Goal: Transaction & Acquisition: Book appointment/travel/reservation

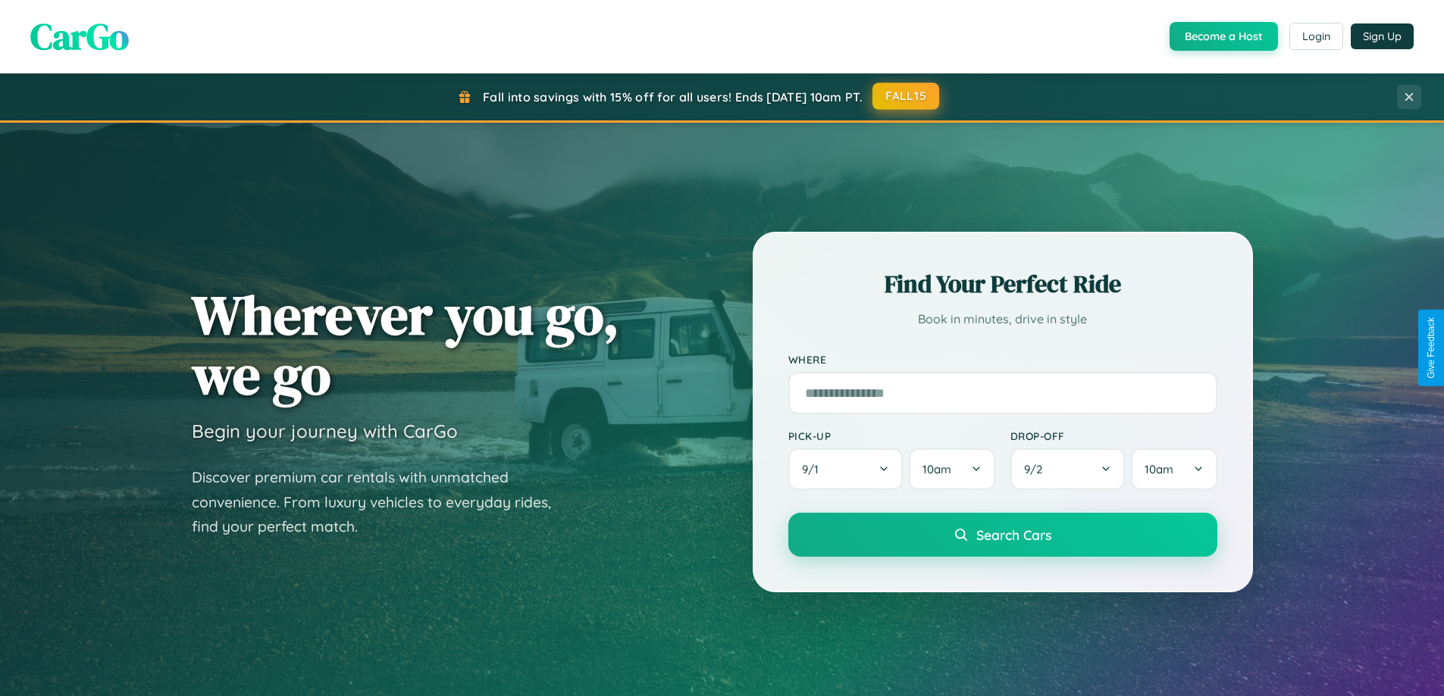
click at [906, 96] on button "FALL15" at bounding box center [905, 96] width 67 height 27
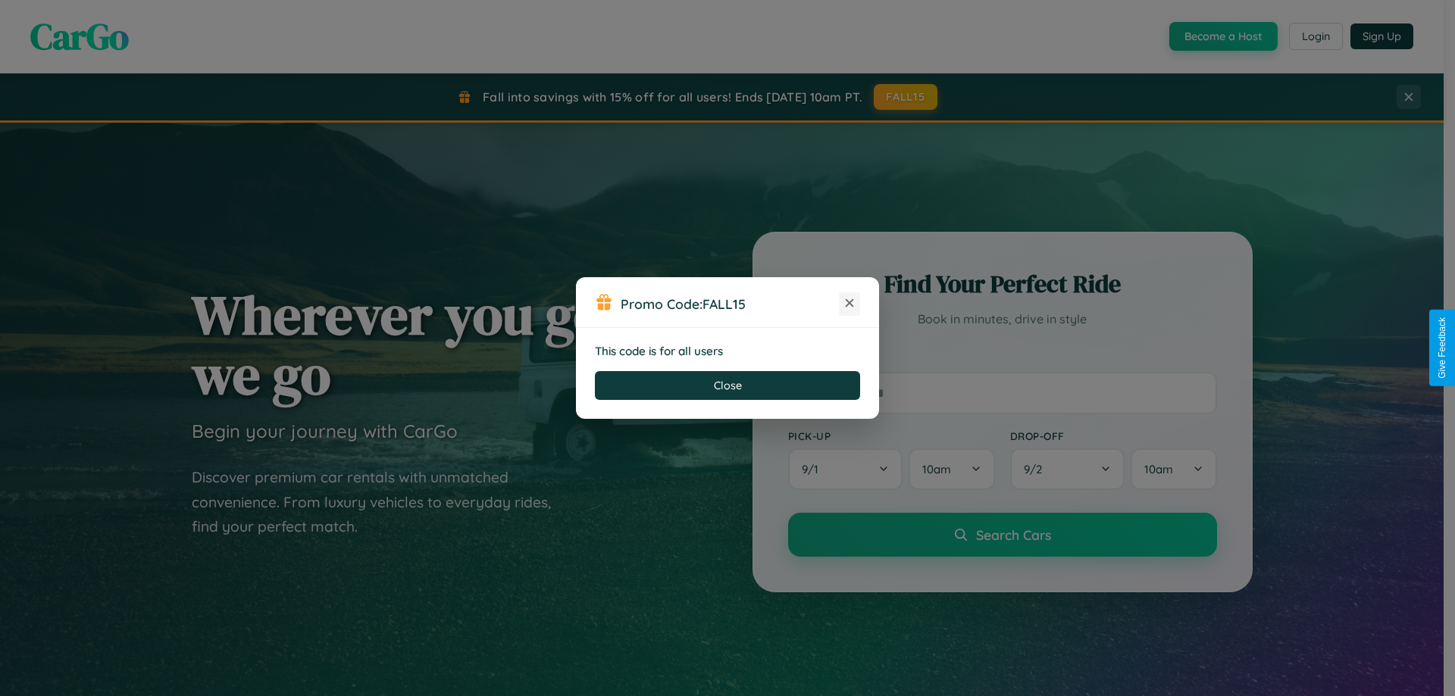
click at [850, 304] on icon at bounding box center [849, 303] width 15 height 15
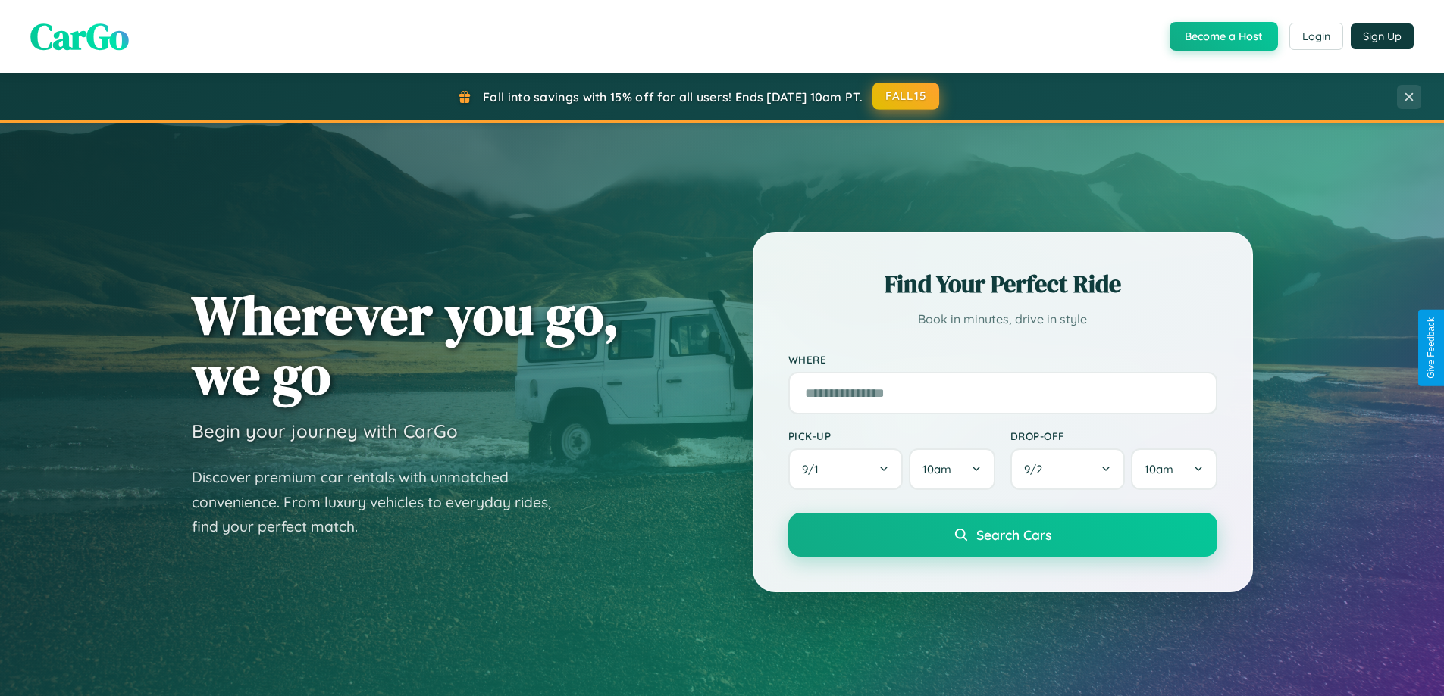
click at [906, 96] on button "FALL15" at bounding box center [905, 96] width 67 height 27
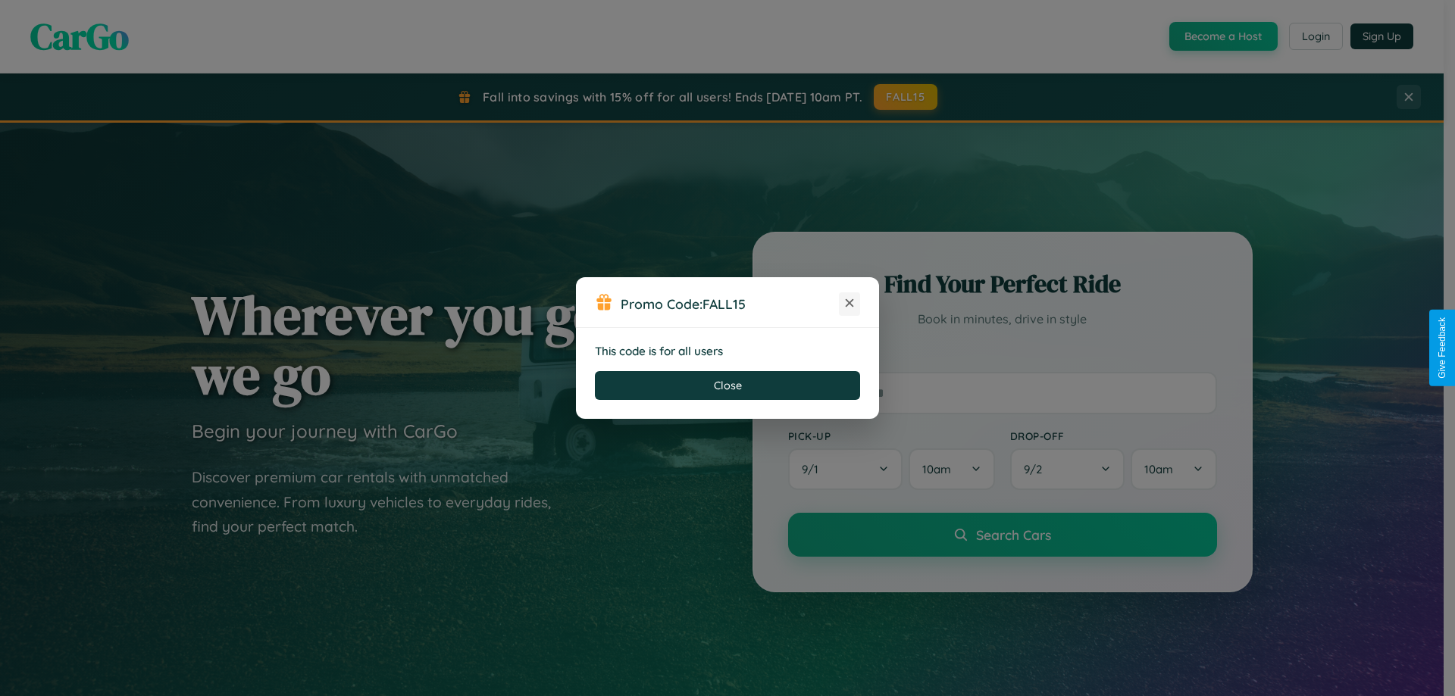
click at [850, 304] on icon at bounding box center [849, 303] width 15 height 15
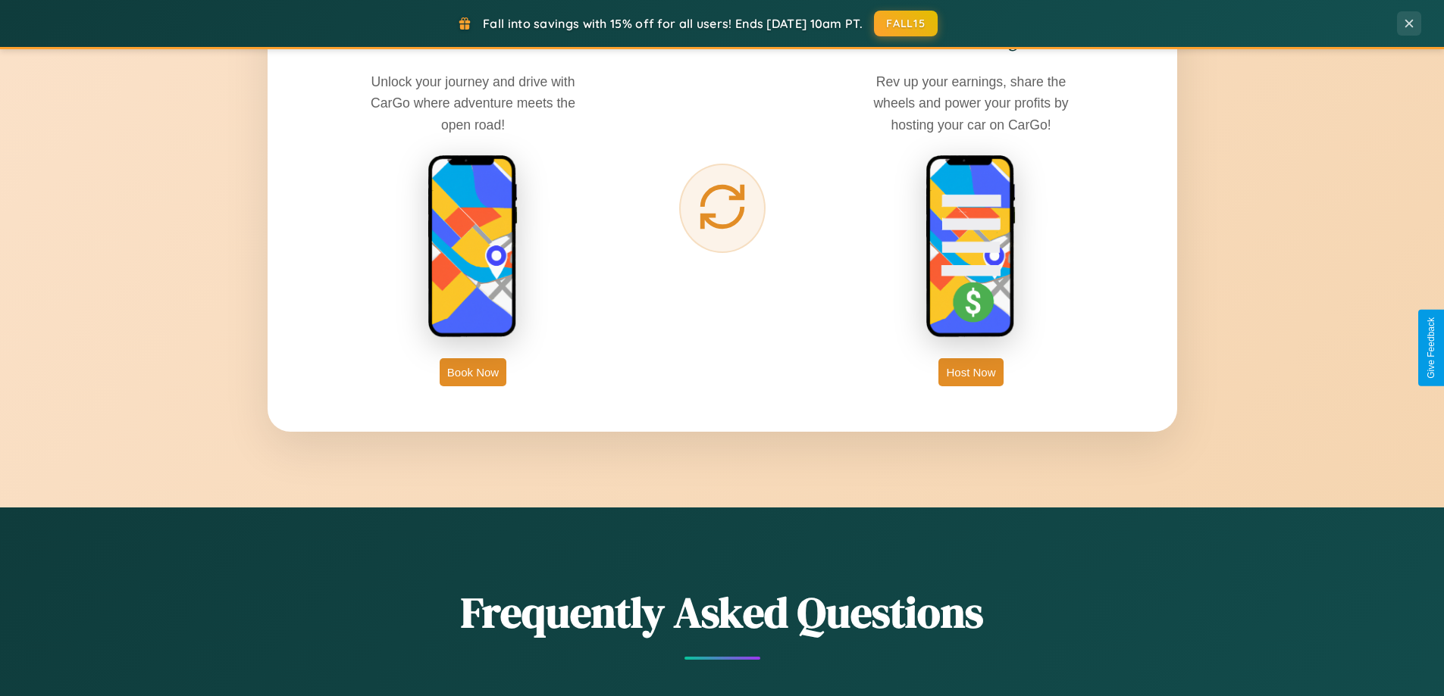
scroll to position [2435, 0]
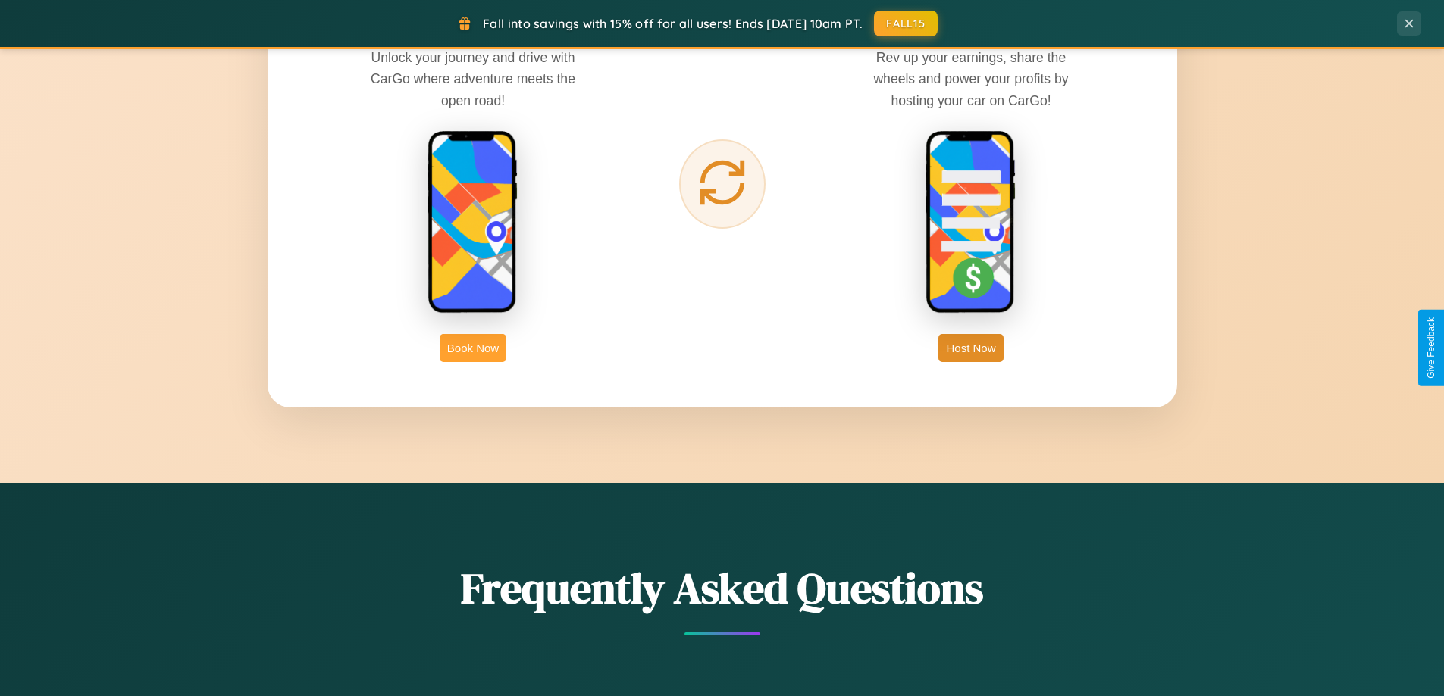
click at [473, 348] on button "Book Now" at bounding box center [473, 348] width 67 height 28
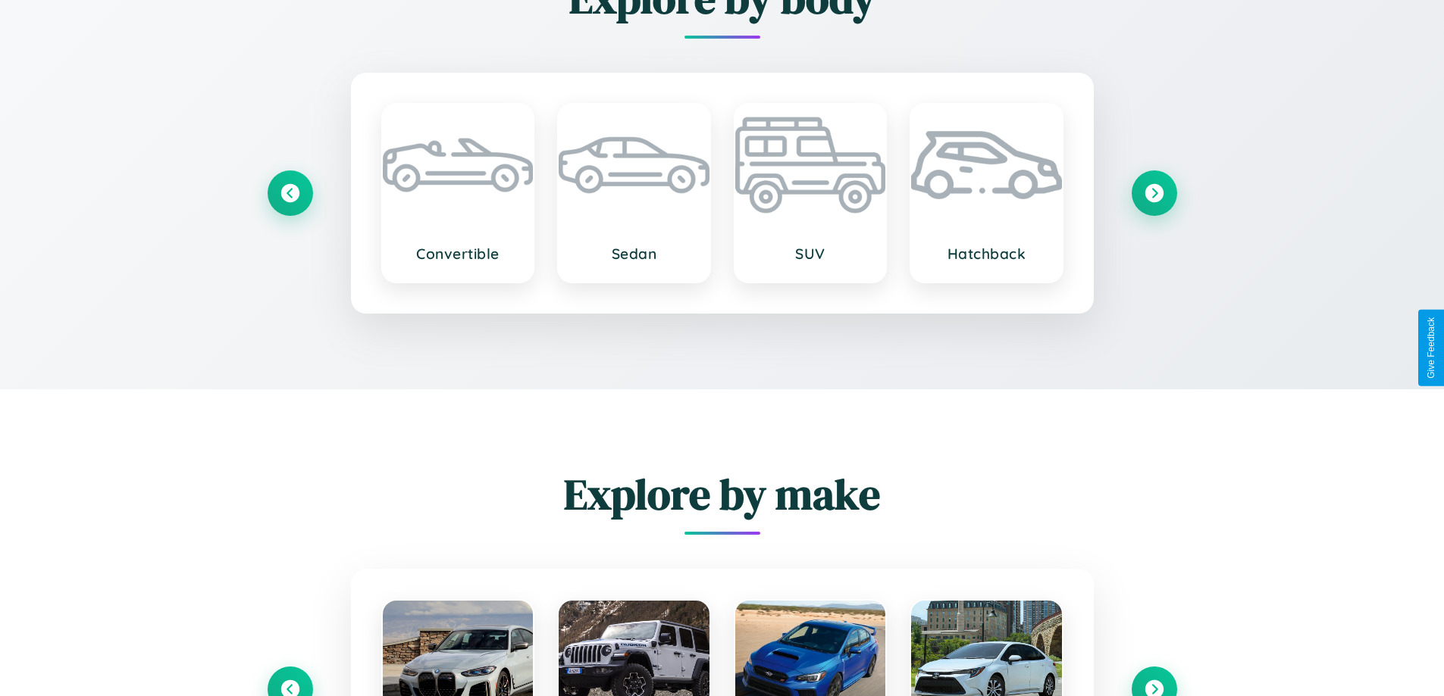
scroll to position [2033, 0]
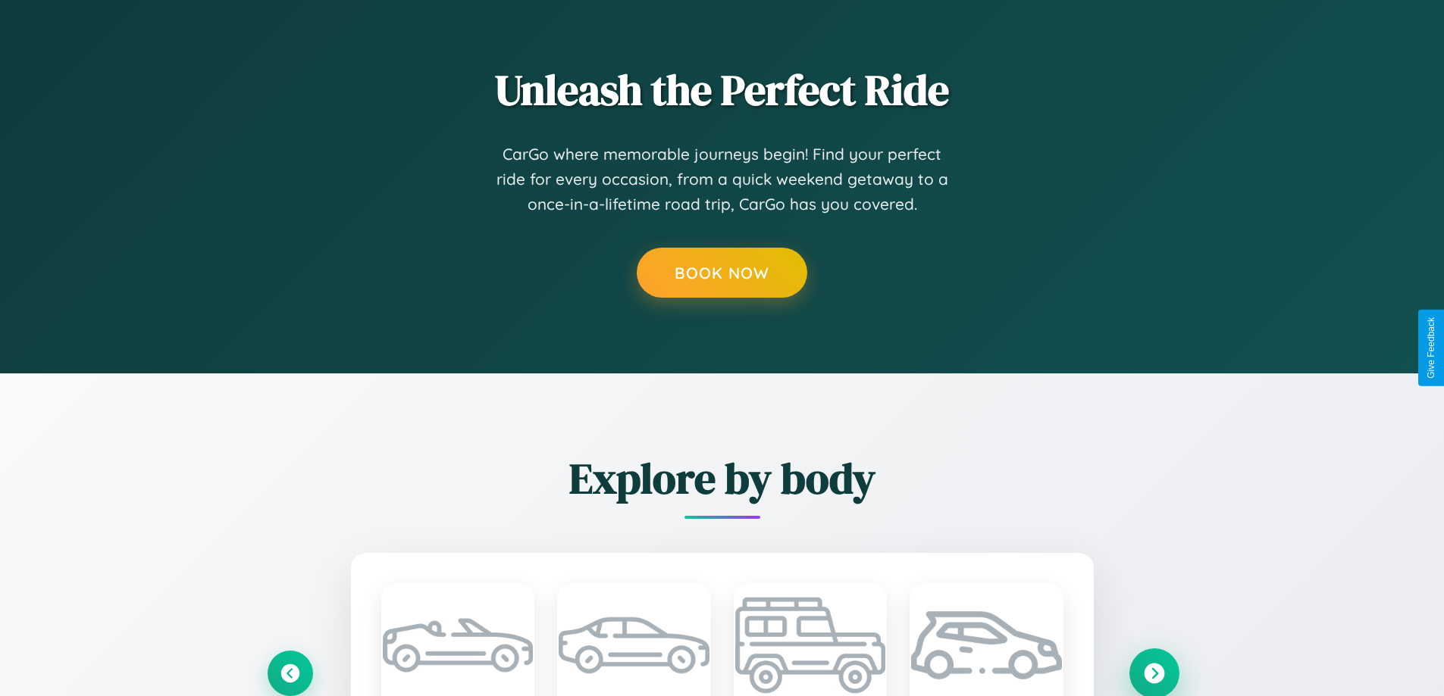
click at [1154, 672] on icon at bounding box center [1154, 673] width 20 height 20
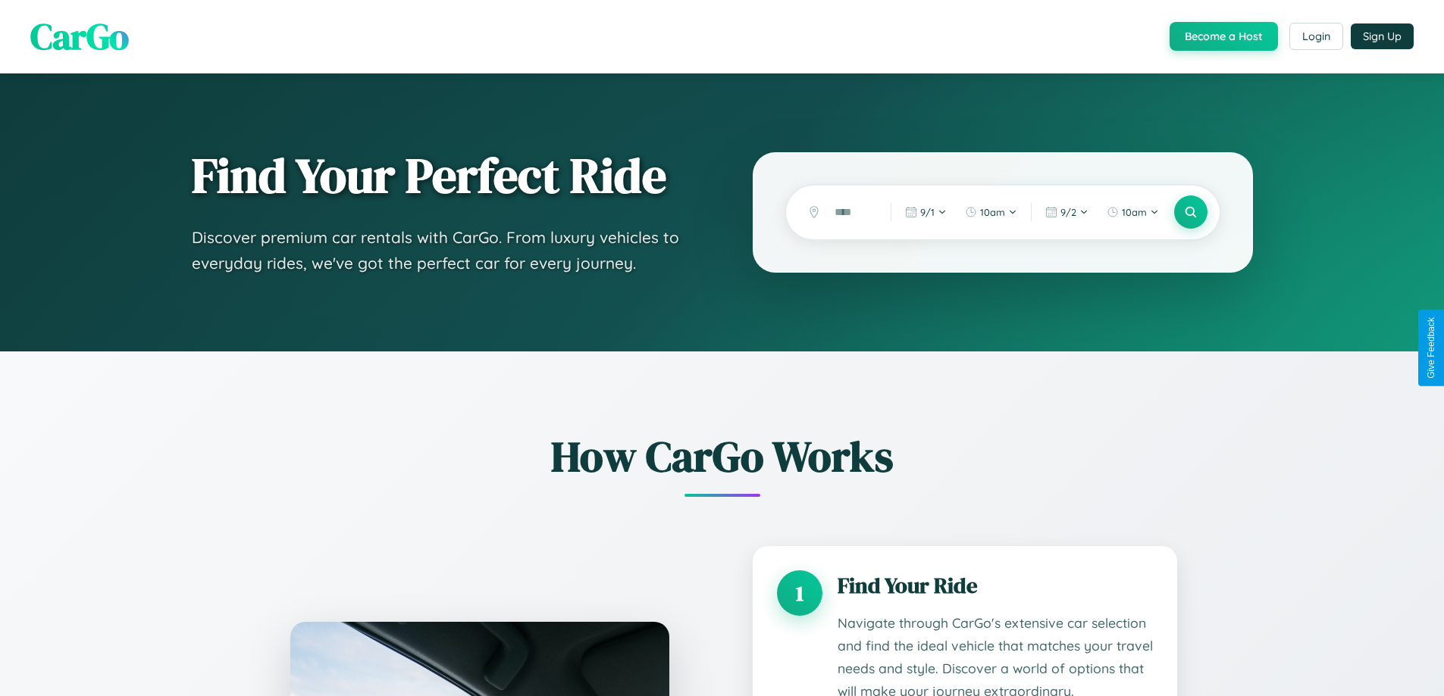
scroll to position [2210, 0]
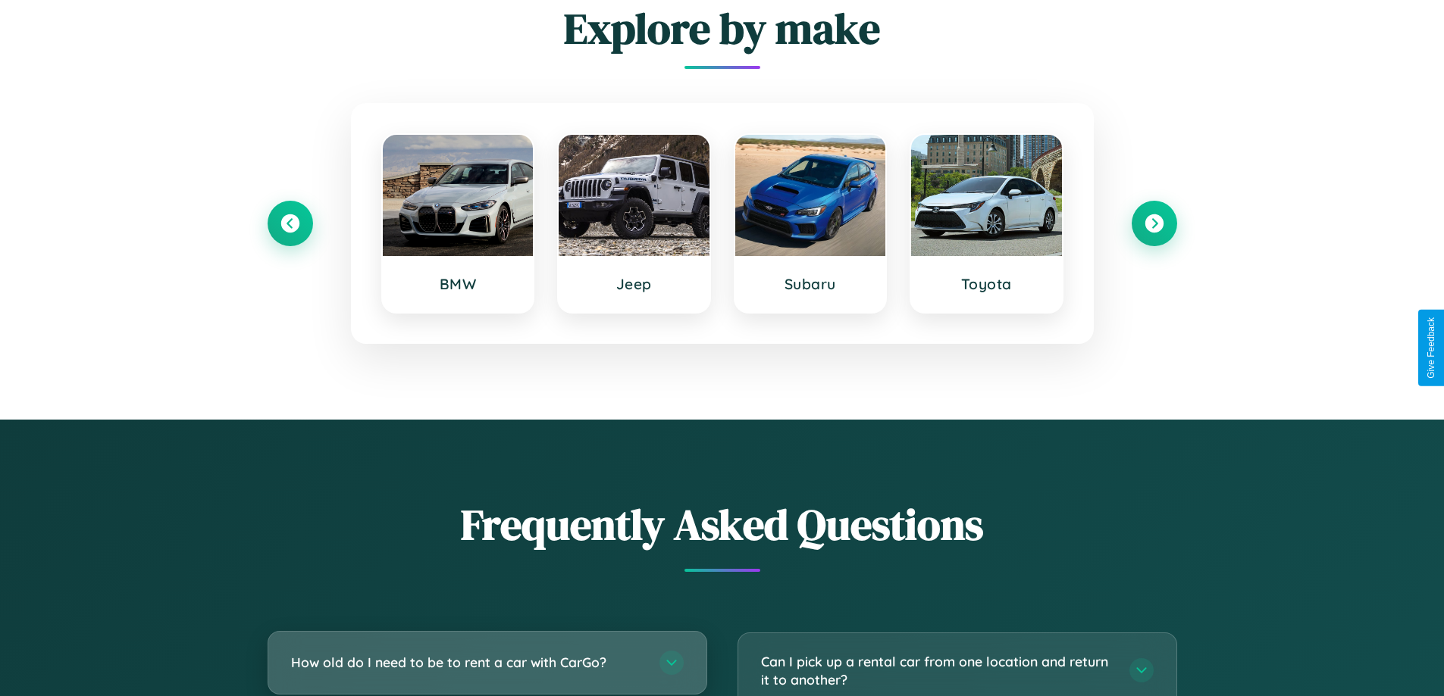
click at [487, 663] on h3 "How old do I need to be to rent a car with CarGo?" at bounding box center [467, 662] width 353 height 19
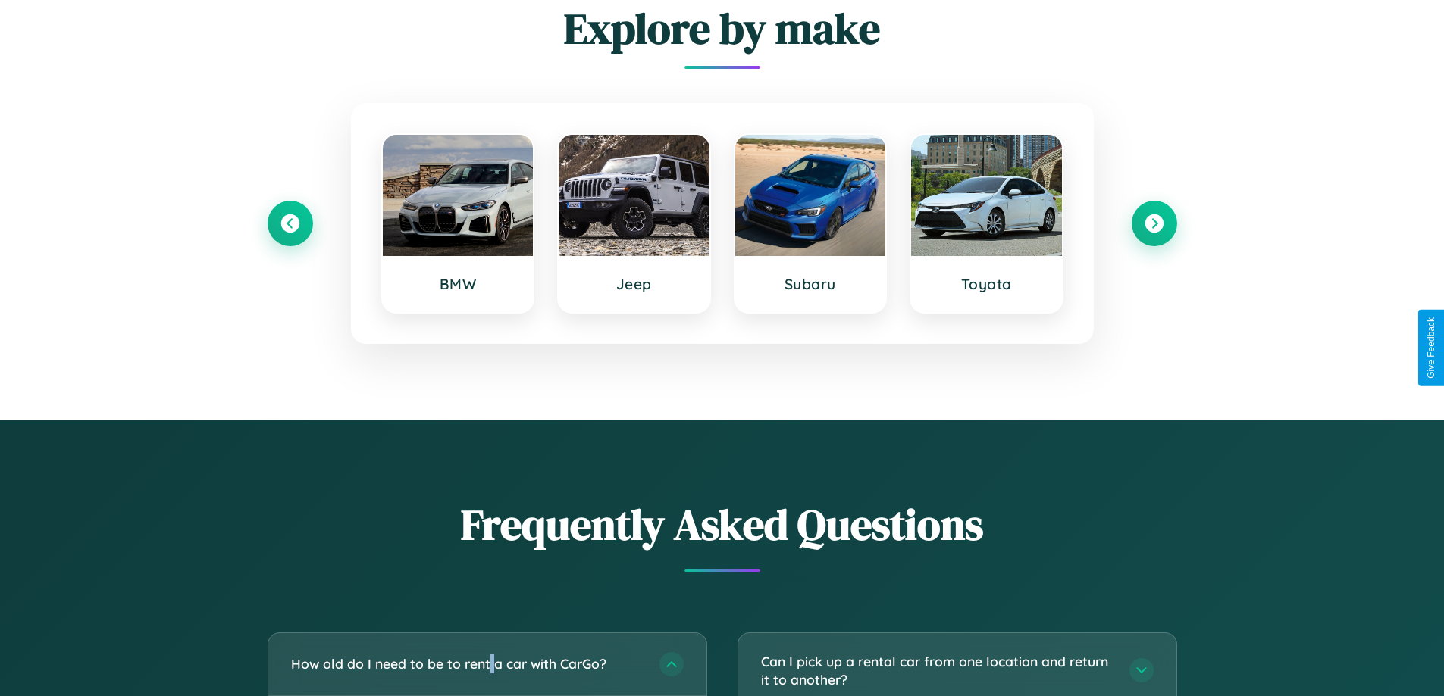
scroll to position [0, 0]
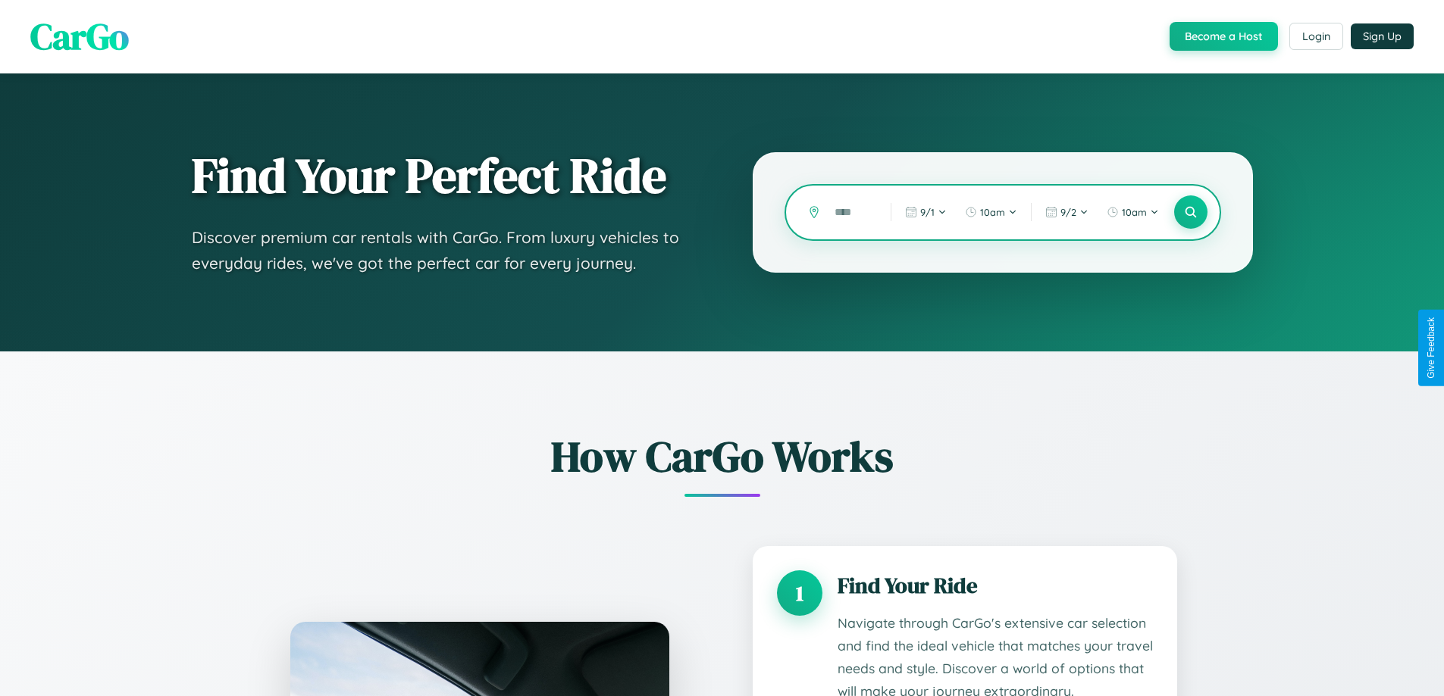
click at [851, 212] on input "text" at bounding box center [851, 212] width 49 height 27
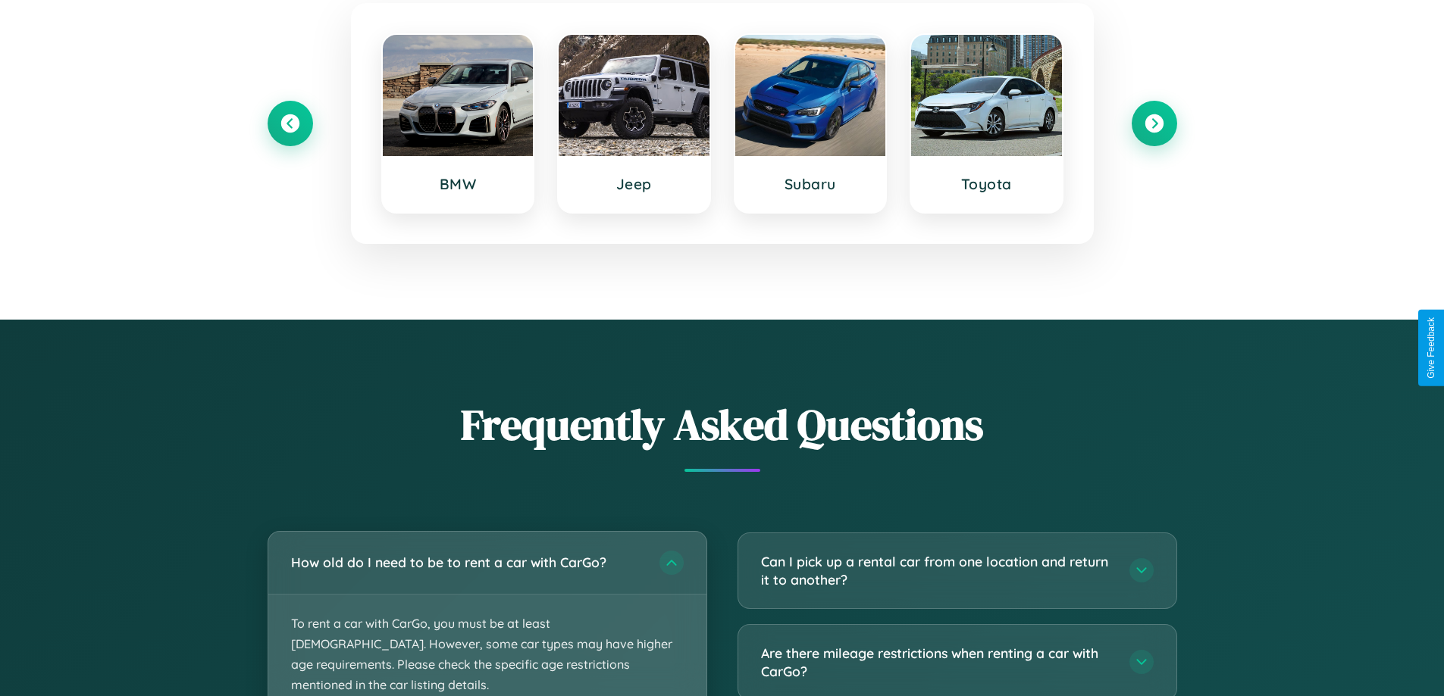
click at [487, 612] on p "To rent a car with CarGo, you must be at least [DEMOGRAPHIC_DATA]. However, som…" at bounding box center [487, 655] width 438 height 121
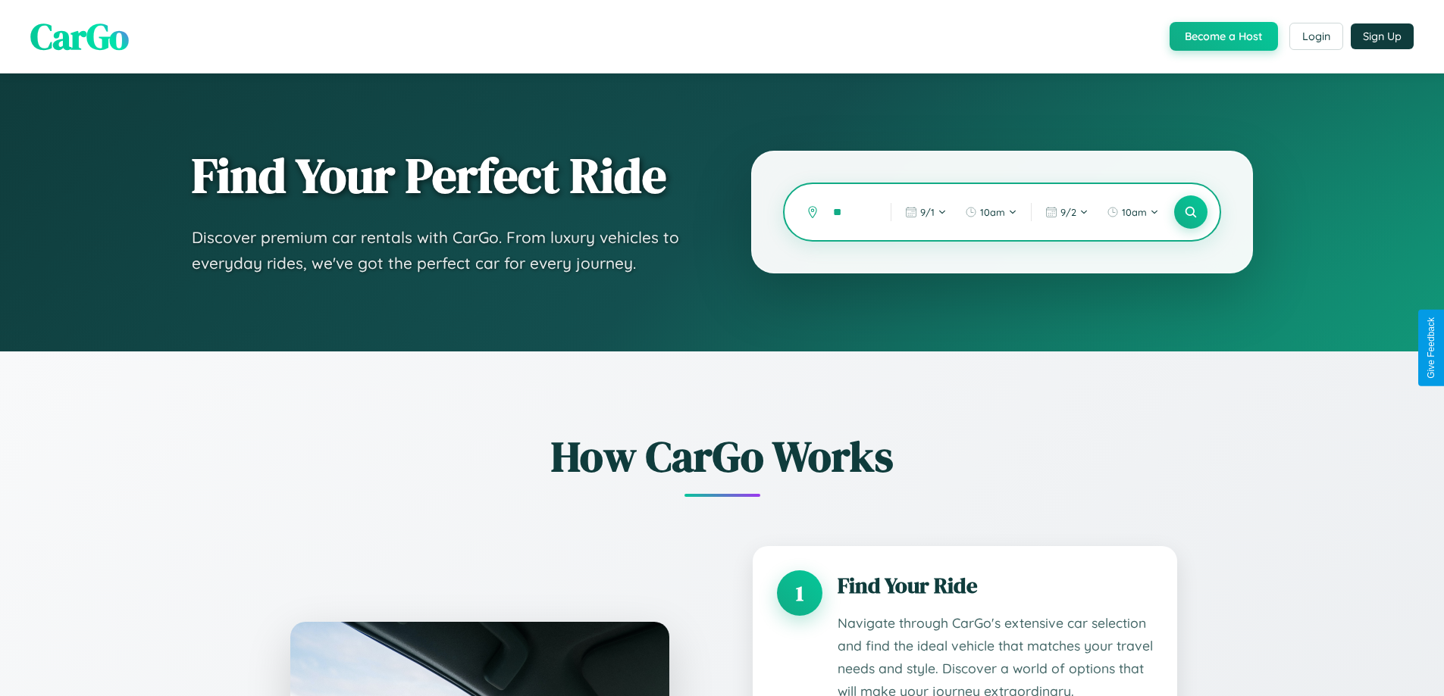
type input "*"
type input "*******"
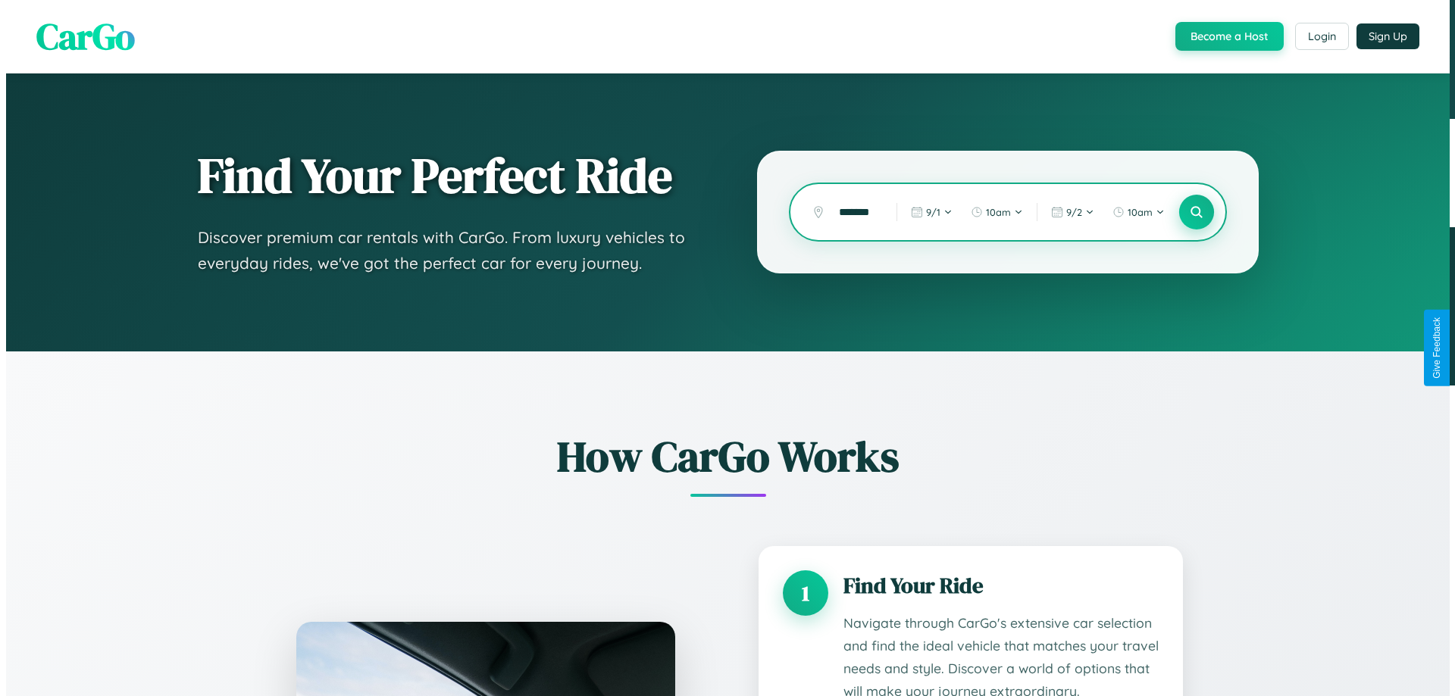
scroll to position [0, 0]
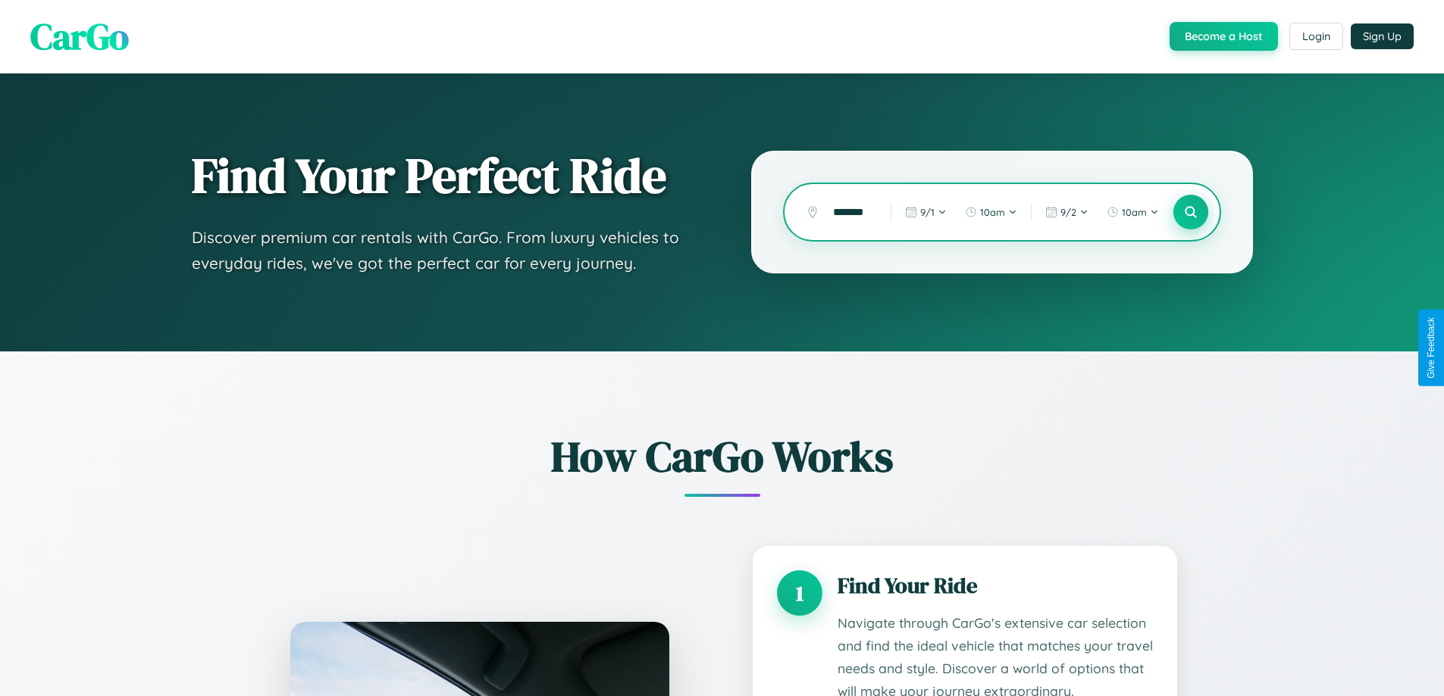
click at [1190, 212] on icon at bounding box center [1190, 212] width 14 height 14
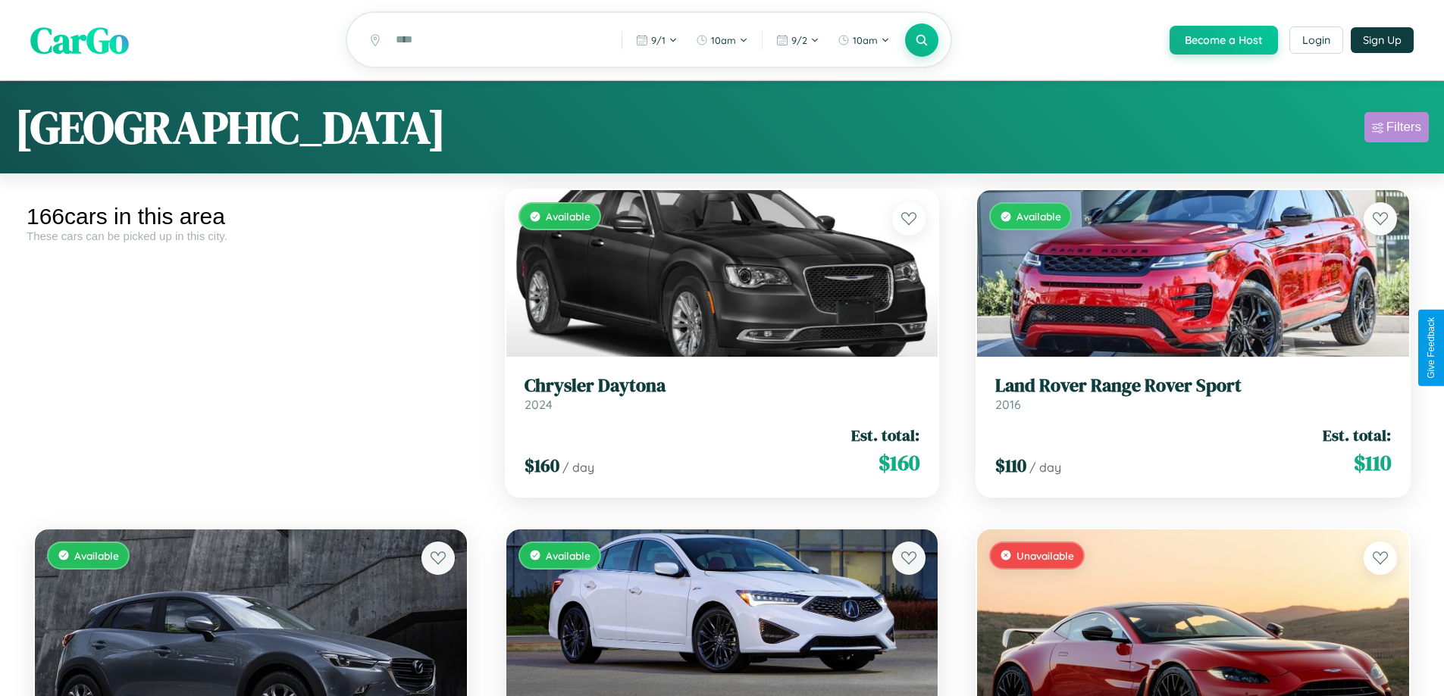
click at [1396, 130] on div "Filters" at bounding box center [1403, 127] width 35 height 15
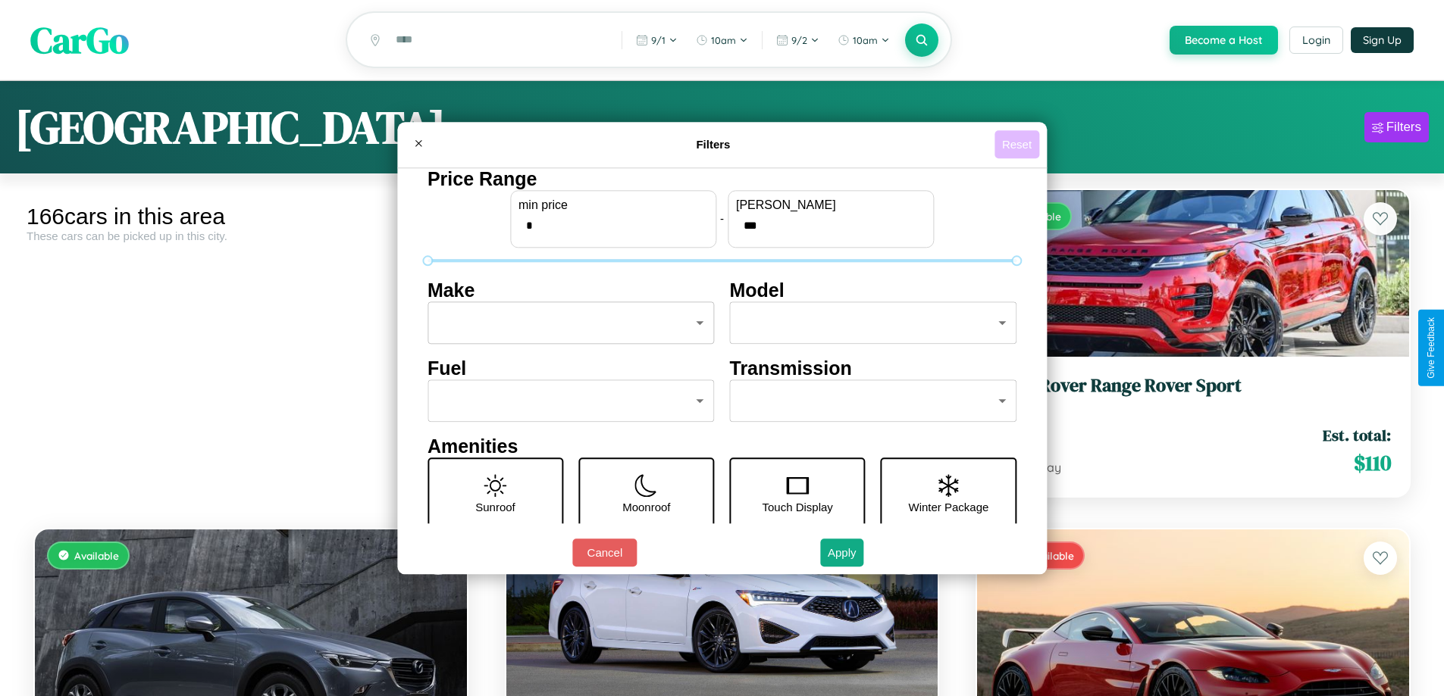
click at [1019, 144] on button "Reset" at bounding box center [1016, 144] width 45 height 28
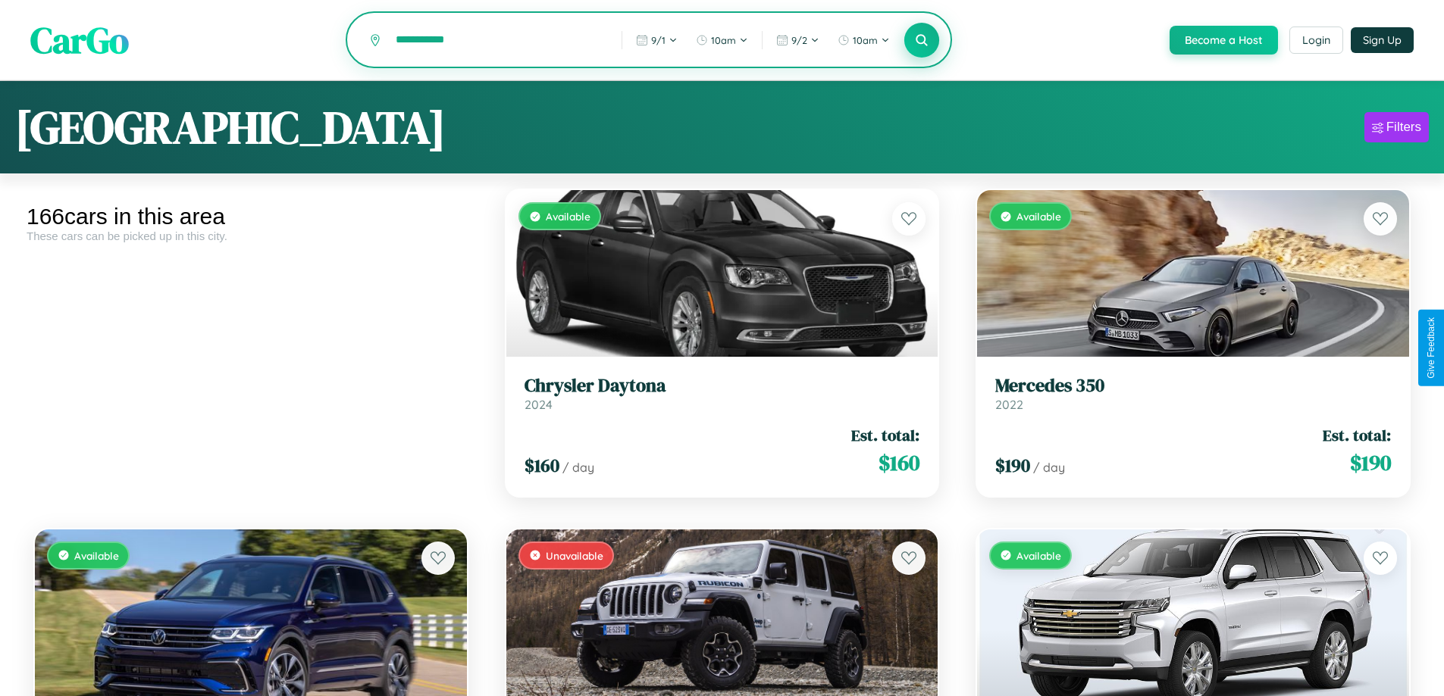
type input "**********"
click at [921, 41] on icon at bounding box center [922, 40] width 14 height 14
